Goal: Information Seeking & Learning: Learn about a topic

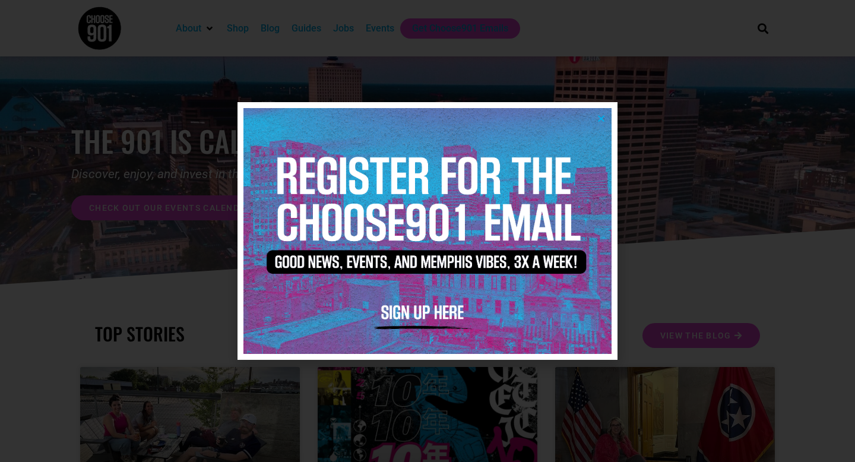
click at [600, 114] on icon "Close" at bounding box center [601, 118] width 9 height 9
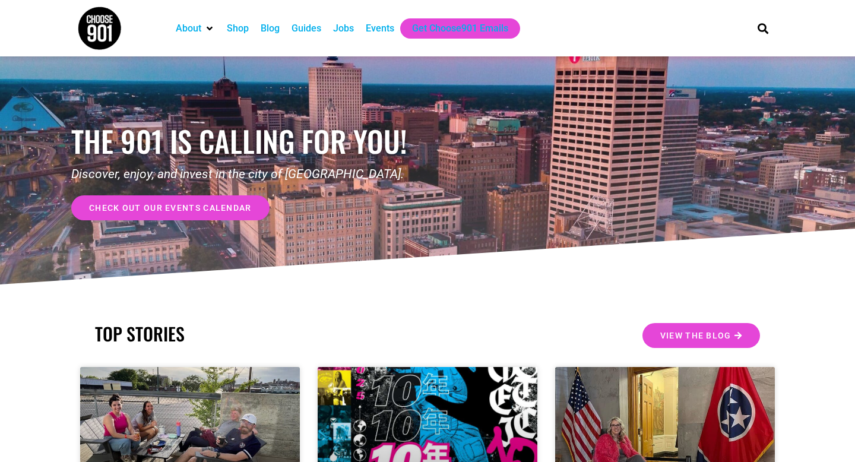
click at [352, 28] on div "Jobs" at bounding box center [343, 28] width 21 height 14
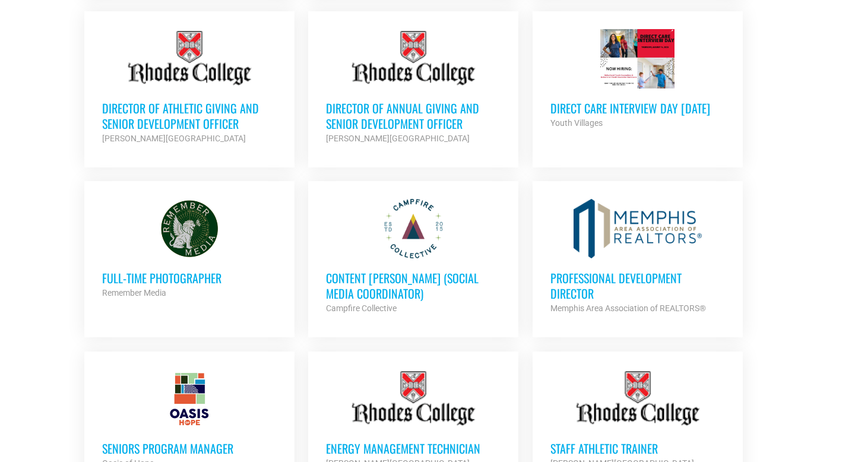
scroll to position [707, 0]
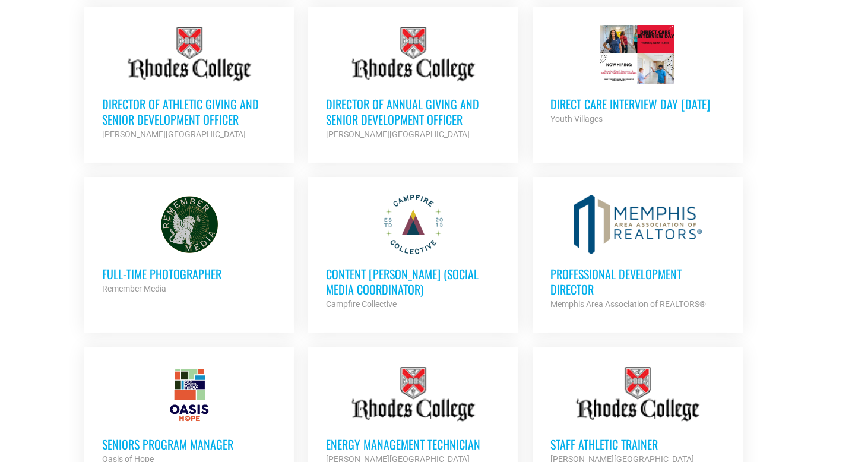
click at [414, 266] on h3 "Content [PERSON_NAME] (Social Media Coordinator)" at bounding box center [413, 281] width 175 height 31
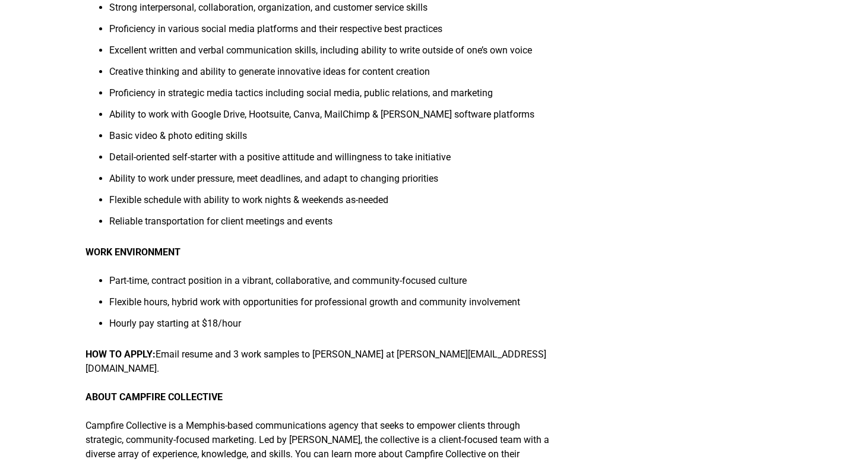
scroll to position [694, 0]
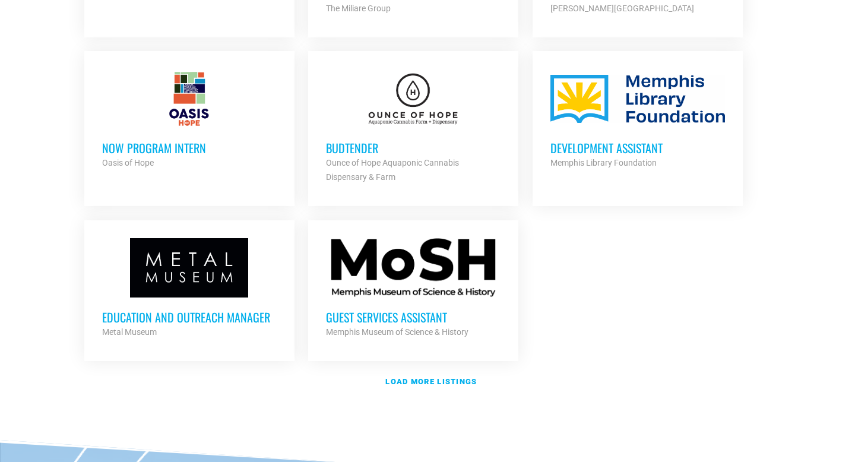
scroll to position [1329, 0]
